Goal: Task Accomplishment & Management: Use online tool/utility

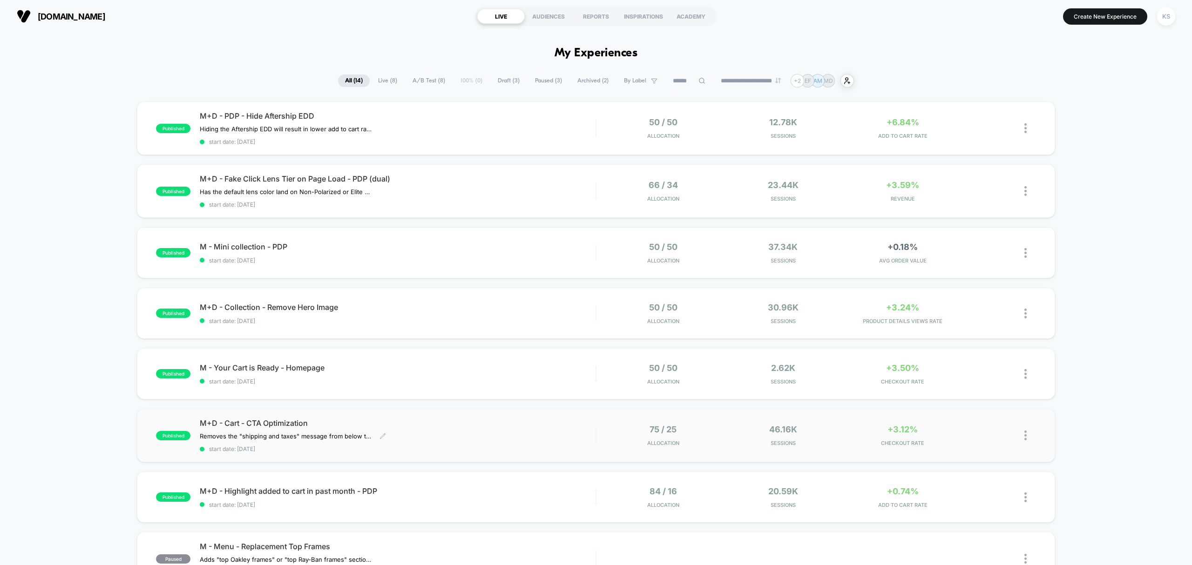
click at [313, 422] on span "M+D - Cart - CTA Optimization" at bounding box center [398, 423] width 396 height 9
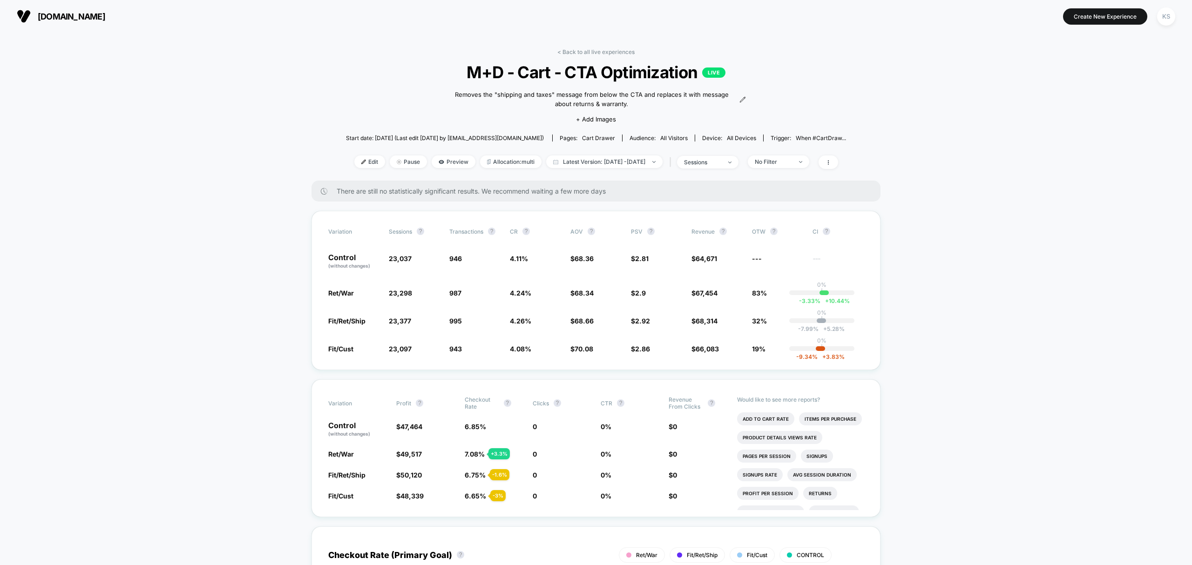
click at [623, 65] on span "M+D - Cart - CTA Optimization LIVE" at bounding box center [596, 72] width 450 height 20
copy span "M+D - Cart - CTA Optimization"
click at [583, 51] on link "< Back to all live experiences" at bounding box center [595, 51] width 77 height 7
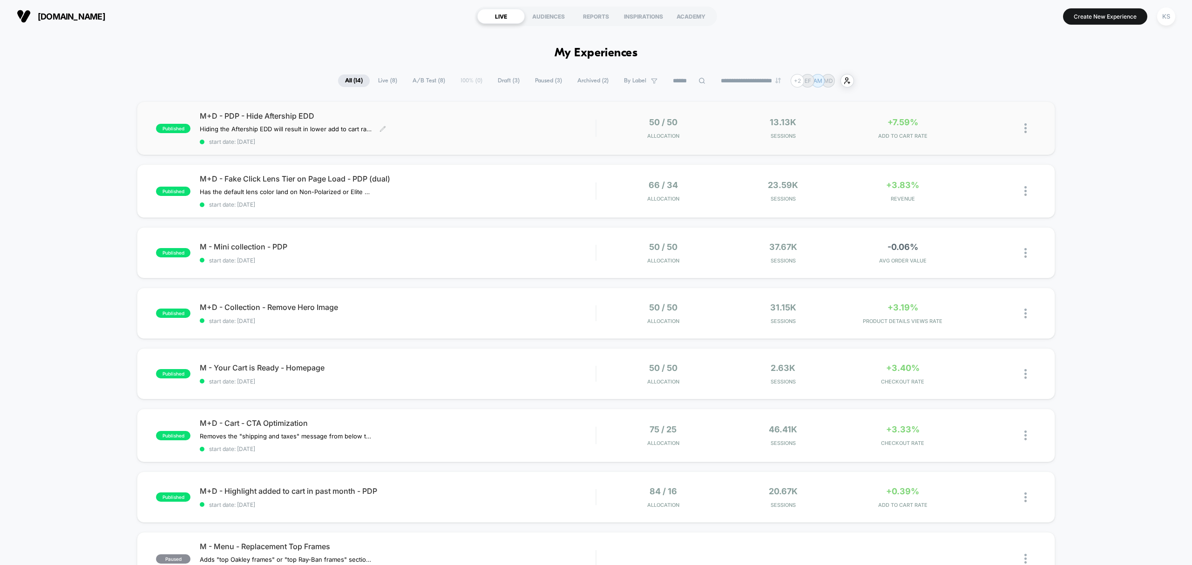
click at [462, 131] on div "Hiding the Aftership EDD will result in lower add to cart rate and conversion r…" at bounding box center [338, 128] width 277 height 7
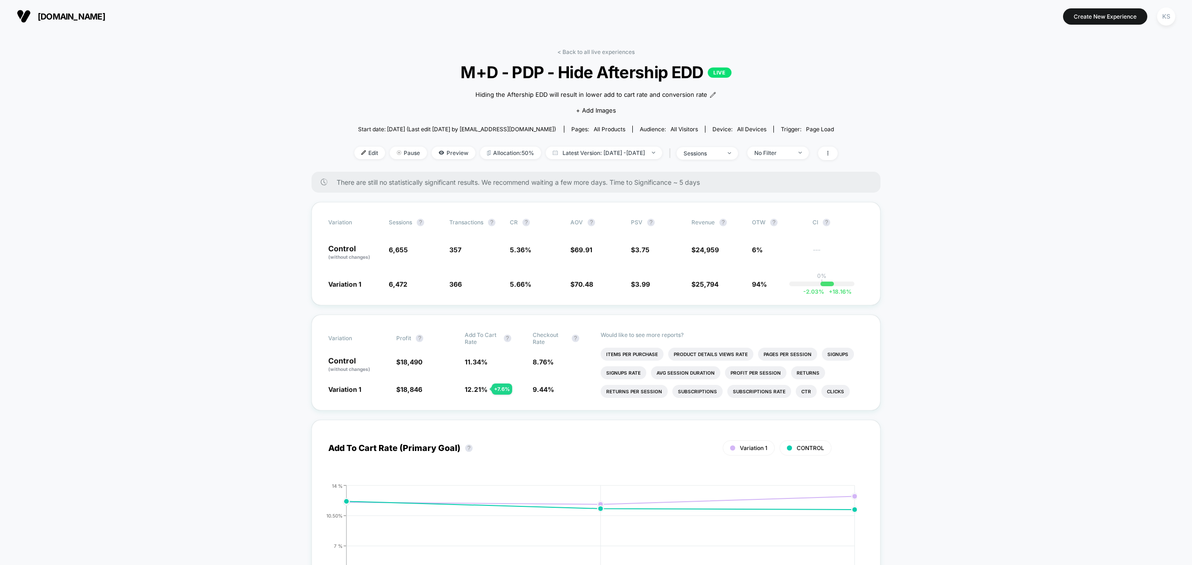
click at [621, 71] on span "M+D - PDP - Hide Aftership EDD LIVE" at bounding box center [596, 72] width 435 height 20
copy span "M+D - PDP - Hide Aftership EDD"
